Goal: Use online tool/utility

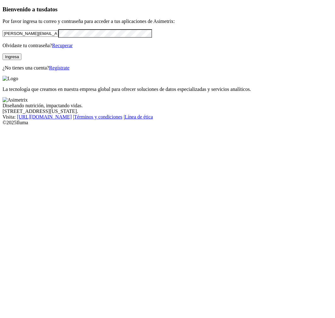
click at [21, 60] on button "Ingresa" at bounding box center [12, 56] width 19 height 7
